Goal: Book appointment/travel/reservation

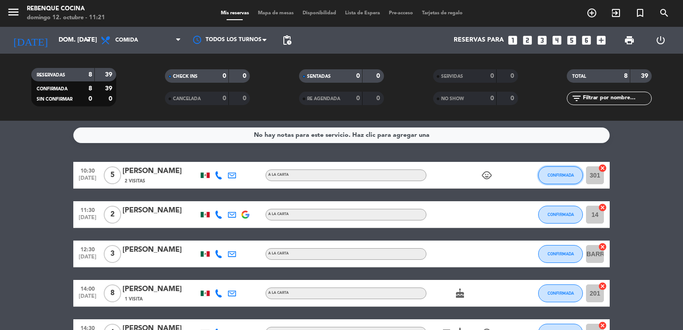
click at [566, 176] on span "CONFIRMADA" at bounding box center [560, 174] width 26 height 5
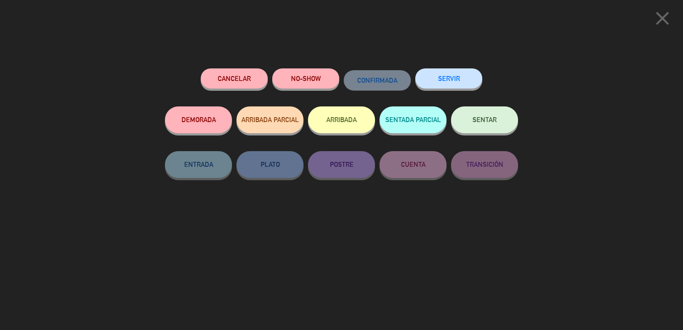
click at [460, 119] on button "SENTAR" at bounding box center [484, 119] width 67 height 27
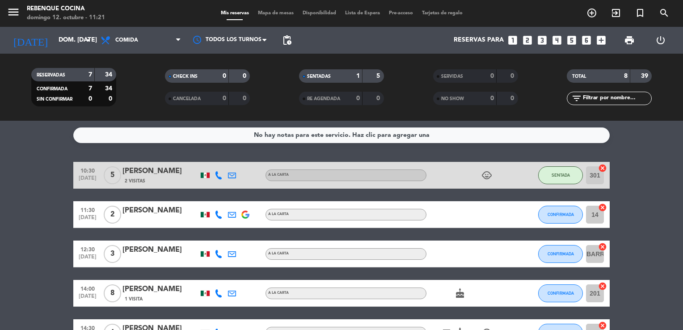
click at [595, 12] on icon "add_circle_outline" at bounding box center [591, 13] width 11 height 11
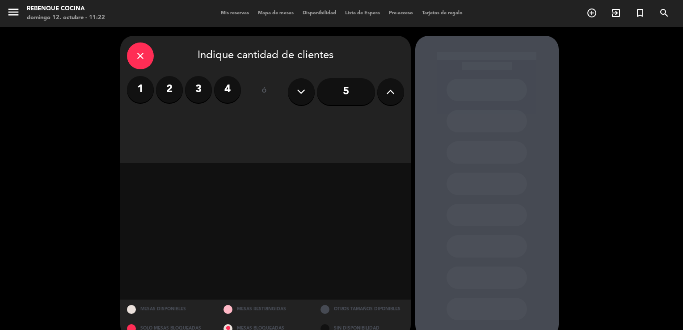
click at [322, 94] on input "5" at bounding box center [346, 91] width 58 height 27
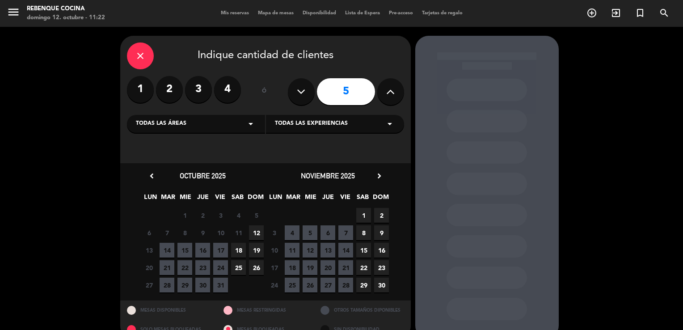
click at [257, 233] on span "12" at bounding box center [256, 232] width 15 height 15
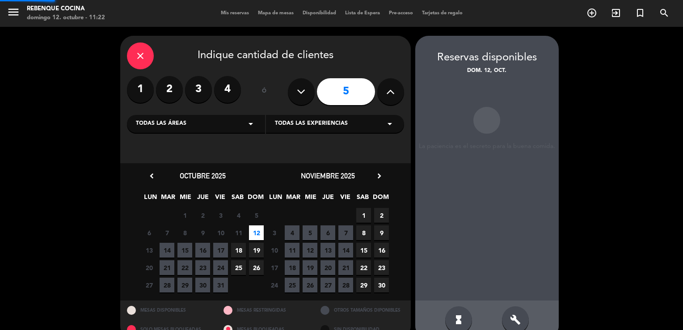
scroll to position [17, 0]
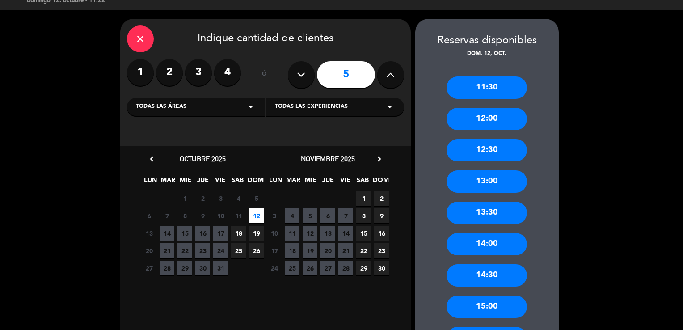
click at [484, 80] on div "11:30" at bounding box center [486, 87] width 80 height 22
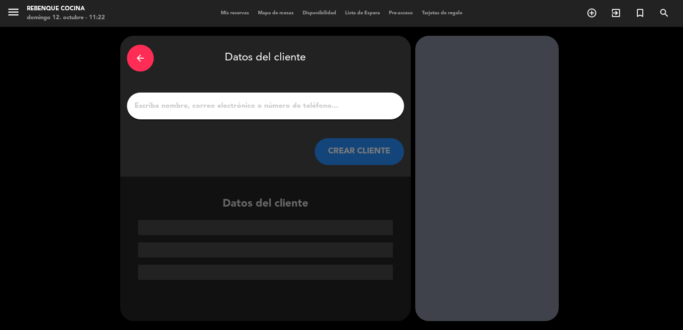
scroll to position [0, 0]
click at [334, 96] on div at bounding box center [265, 105] width 277 height 27
click at [330, 110] on input "1" at bounding box center [266, 106] width 264 height 13
type input "c"
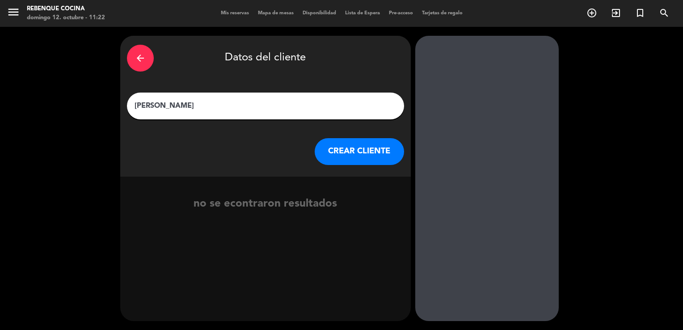
type input "[PERSON_NAME]"
click at [372, 158] on button "CREAR CLIENTE" at bounding box center [358, 151] width 89 height 27
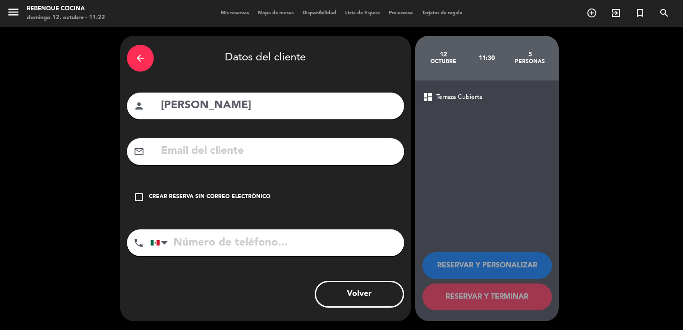
click at [239, 196] on div "Crear reserva sin correo electrónico" at bounding box center [209, 197] width 121 height 9
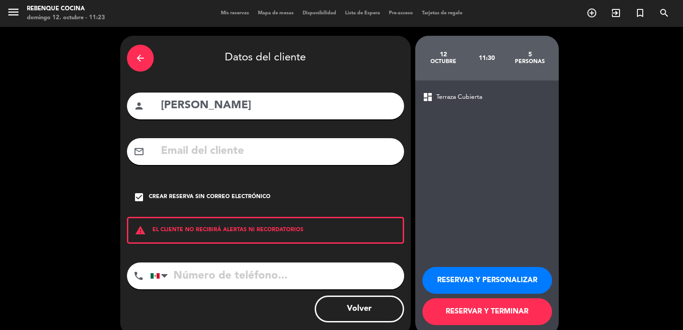
click at [499, 318] on button "RESERVAR Y TERMINAR" at bounding box center [487, 311] width 130 height 27
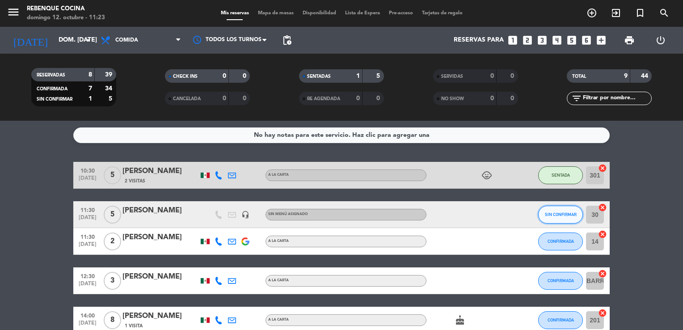
click at [549, 206] on button "SIN CONFIRMAR" at bounding box center [560, 214] width 45 height 18
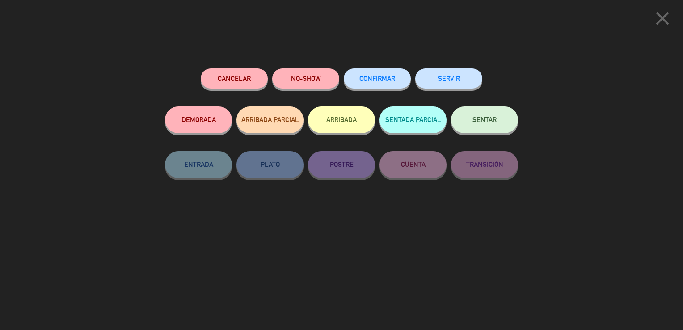
click at [353, 80] on button "CONFIRMAR" at bounding box center [376, 78] width 67 height 20
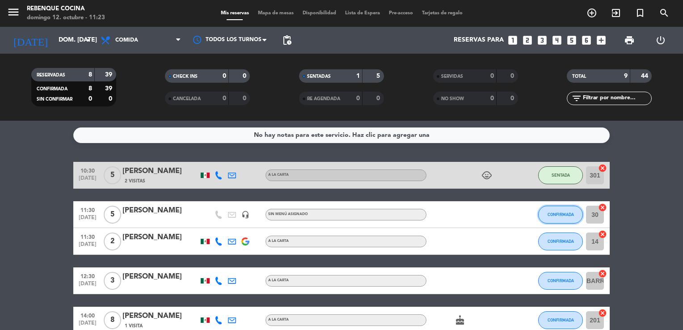
click at [550, 212] on span "CONFIRMADA" at bounding box center [560, 214] width 26 height 5
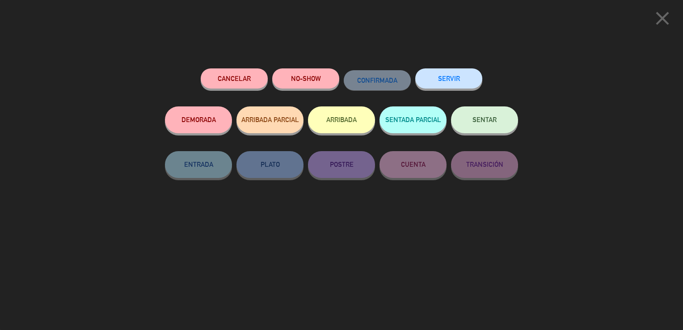
click at [498, 126] on button "SENTAR" at bounding box center [484, 119] width 67 height 27
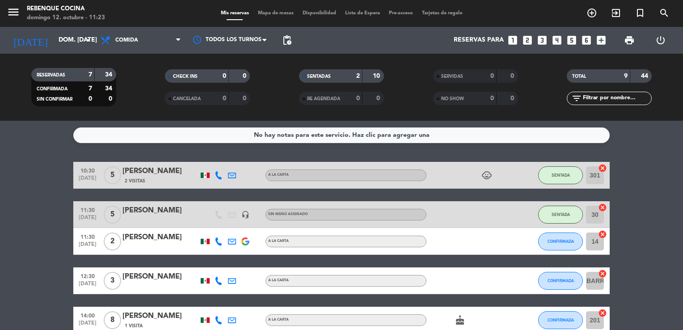
drag, startPoint x: 498, startPoint y: 126, endPoint x: 499, endPoint y: 113, distance: 13.4
click at [499, 113] on ng-component "menu Rebenque Cocina [PERSON_NAME] 12. octubre - 11:23 Mis reservas Mapa de mes…" at bounding box center [341, 165] width 683 height 330
click at [45, 281] on bookings-row "10:30 [DATE] 5 [PERSON_NAME] 2 Visitas A LA CARTA child_care SENTADA 301 cancel…" at bounding box center [341, 320] width 683 height 316
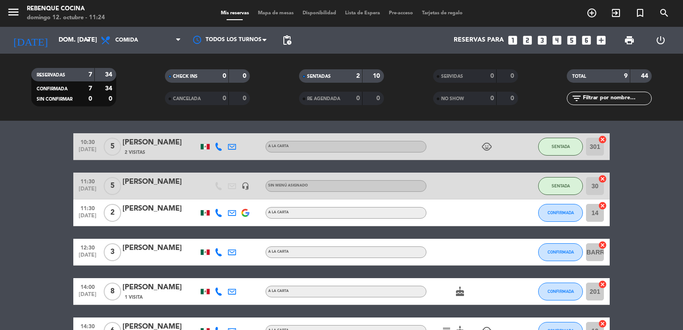
scroll to position [28, 0]
